Goal: Task Accomplishment & Management: Manage account settings

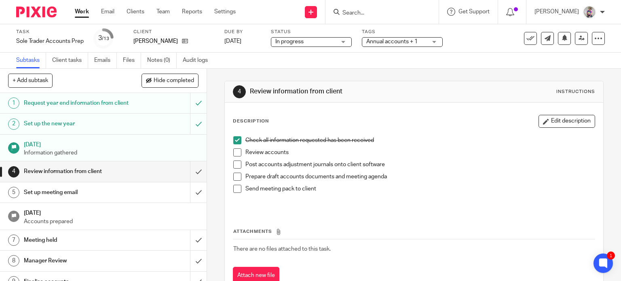
click at [396, 13] on input "Search" at bounding box center [377, 13] width 73 height 7
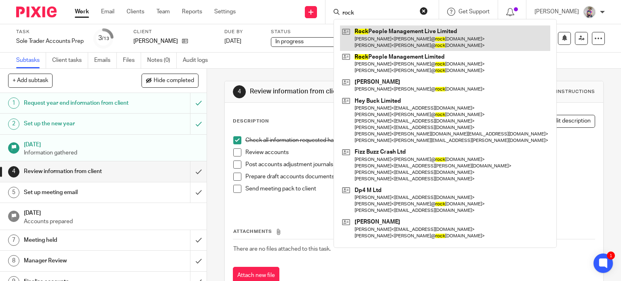
type input "rock"
click at [412, 41] on link at bounding box center [445, 37] width 210 height 25
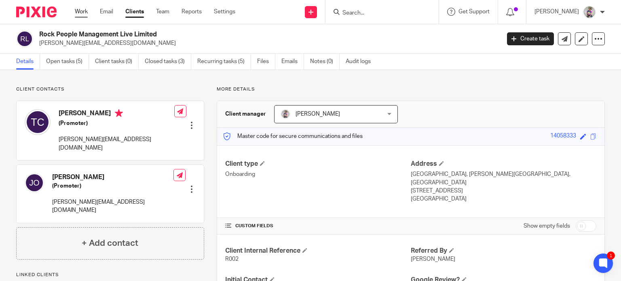
click at [83, 13] on link "Work" at bounding box center [81, 12] width 13 height 8
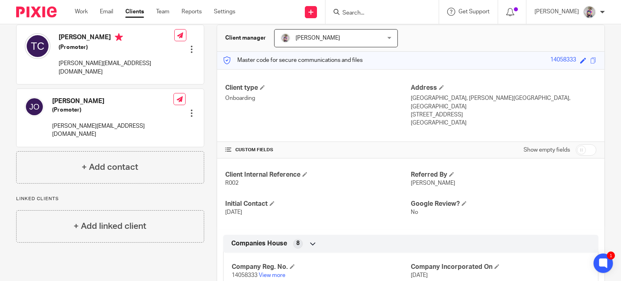
scroll to position [76, 0]
click at [575, 144] on input "checkbox" at bounding box center [585, 149] width 21 height 11
checkbox input "true"
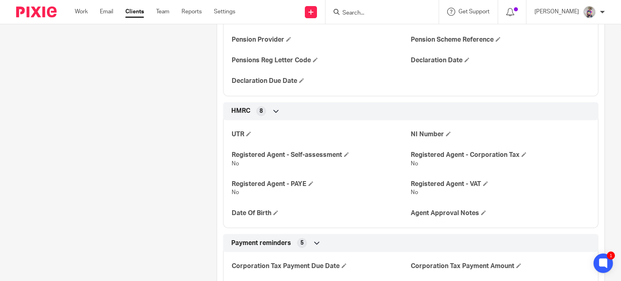
scroll to position [485, 0]
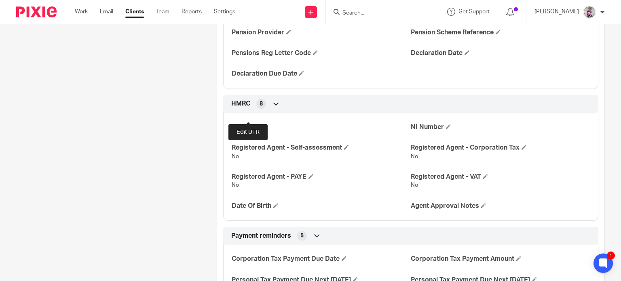
click at [246, 124] on span at bounding box center [248, 126] width 5 height 5
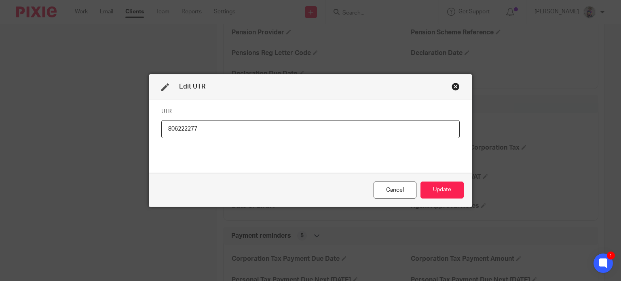
click at [191, 127] on input "806222277" at bounding box center [310, 129] width 298 height 18
type input "8062222737"
click at [444, 192] on button "Update" at bounding box center [441, 189] width 43 height 17
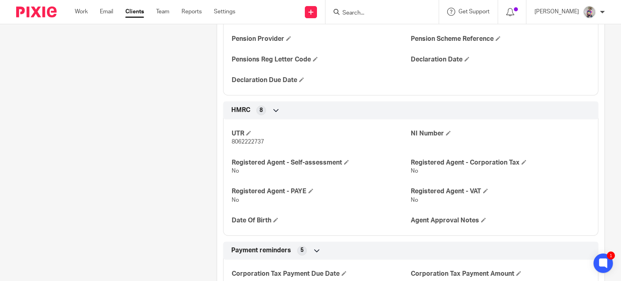
scroll to position [478, 0]
click at [238, 140] on span "8062222737" at bounding box center [248, 143] width 32 height 6
copy span "8062222737"
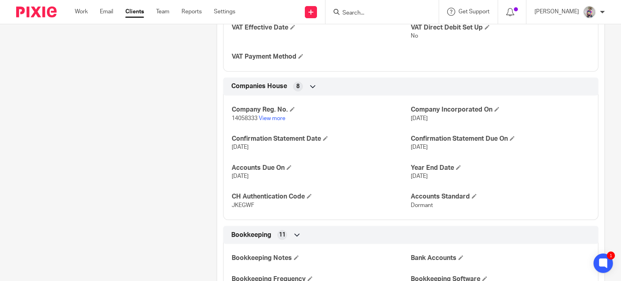
scroll to position [862, 0]
click at [250, 115] on span "14058333" at bounding box center [245, 118] width 26 height 6
copy p "14058333"
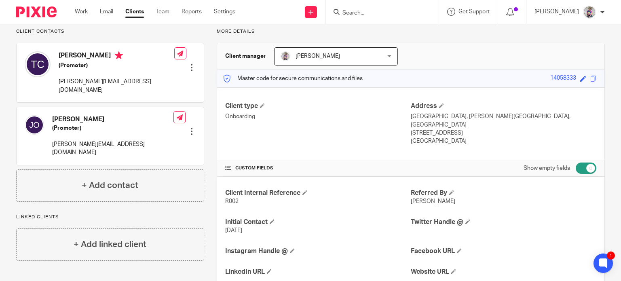
scroll to position [57, 0]
click at [229, 199] on span "R002" at bounding box center [231, 202] width 13 height 6
copy span "R002"
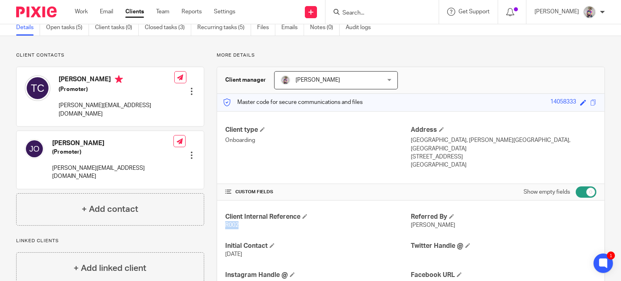
scroll to position [0, 0]
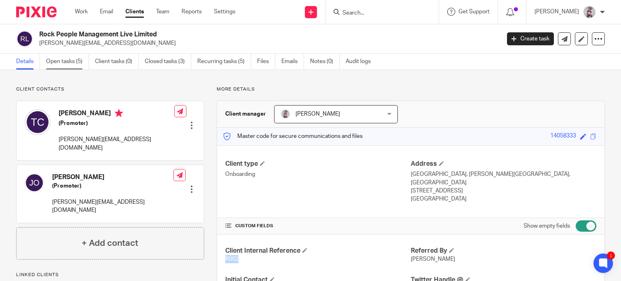
click at [70, 63] on link "Open tasks (5)" at bounding box center [67, 62] width 43 height 16
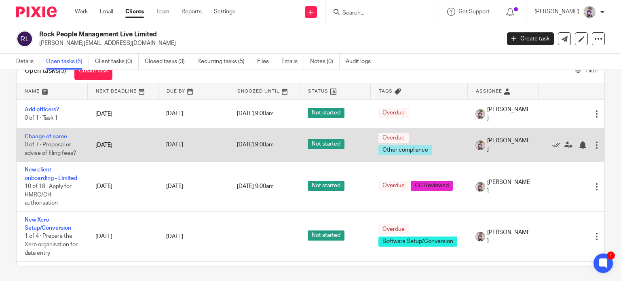
scroll to position [27, 0]
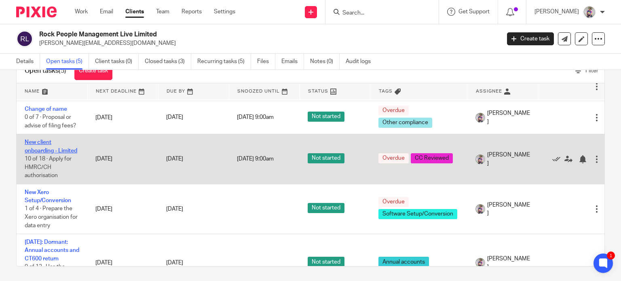
click at [53, 150] on link "New client onboarding - Limited" at bounding box center [51, 146] width 53 height 14
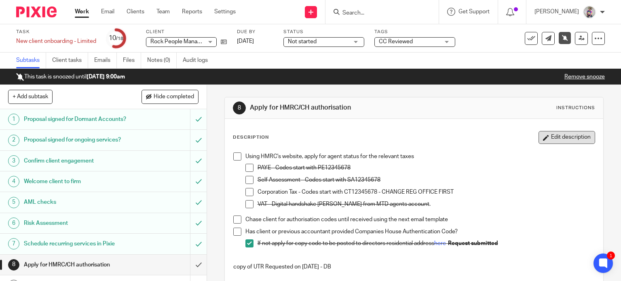
click at [540, 140] on button "Edit description" at bounding box center [566, 137] width 57 height 13
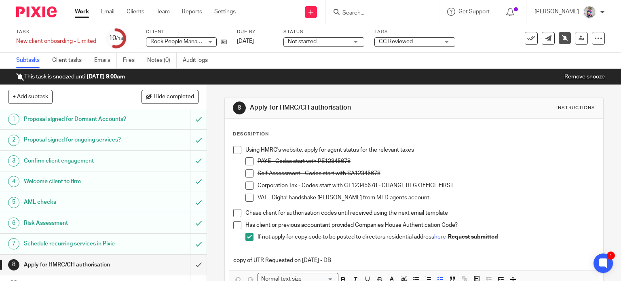
scroll to position [56, 0]
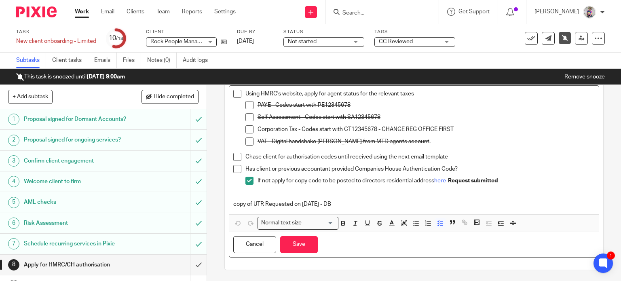
click at [361, 200] on p "copy of UTR Requested on 19/08/25 - DB" at bounding box center [414, 204] width 362 height 8
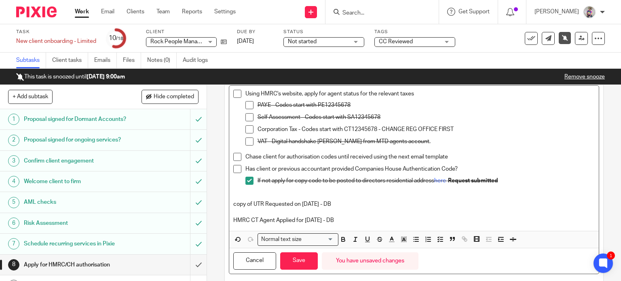
scroll to position [73, 0]
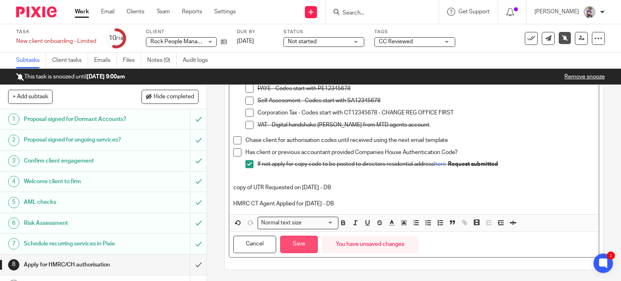
click at [301, 238] on button "Save" at bounding box center [299, 244] width 38 height 17
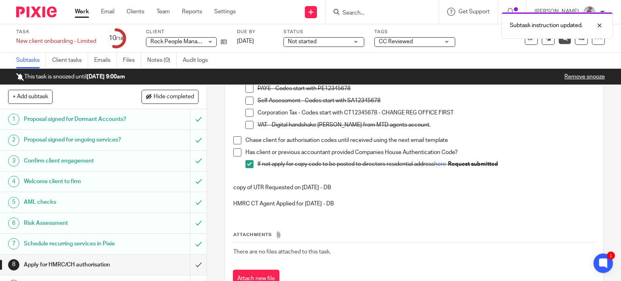
click at [81, 11] on link "Work" at bounding box center [82, 12] width 14 height 8
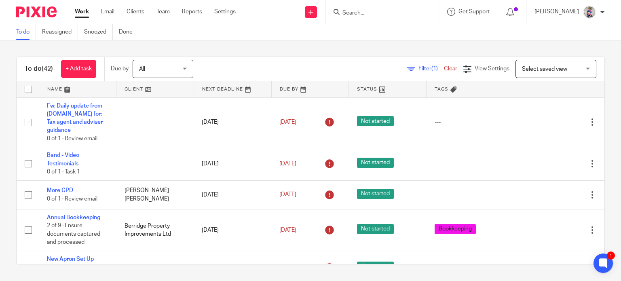
click at [365, 17] on div at bounding box center [381, 12] width 113 height 24
click at [365, 11] on input "Search" at bounding box center [377, 13] width 73 height 7
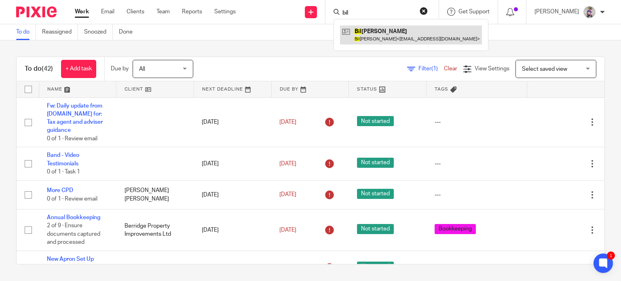
type input "bil"
click at [375, 33] on link at bounding box center [411, 34] width 142 height 19
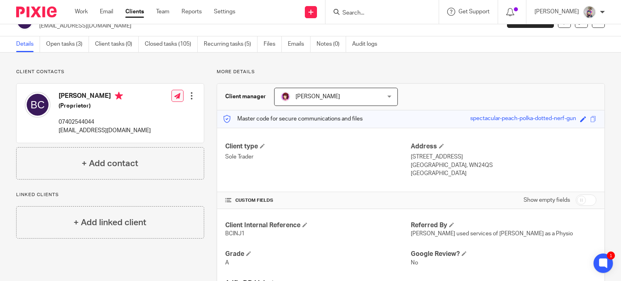
scroll to position [18, 0]
